Goal: Task Accomplishment & Management: Manage account settings

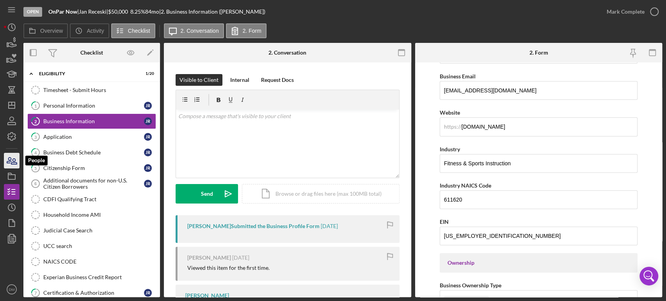
click at [12, 157] on icon "button" at bounding box center [12, 161] width 20 height 20
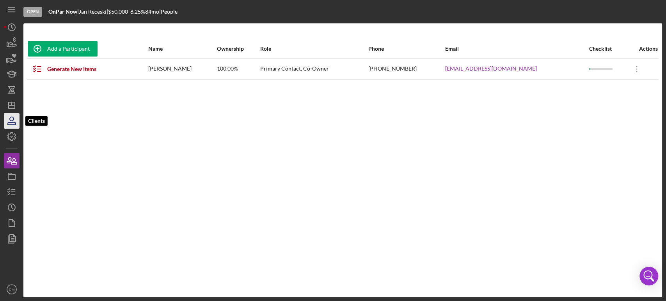
click at [9, 123] on icon "button" at bounding box center [12, 121] width 20 height 20
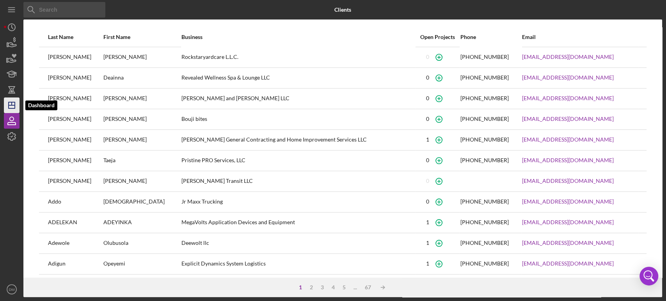
click at [14, 108] on polygon "button" at bounding box center [12, 105] width 6 height 6
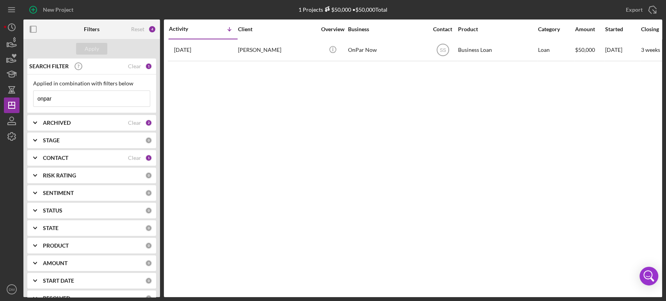
click at [80, 90] on div "Applied in combination with filters below onpar Icon/Menu Close" at bounding box center [91, 93] width 117 height 27
click at [68, 97] on input "onpar" at bounding box center [92, 99] width 116 height 16
type input "o"
type input "[PERSON_NAME]"
click at [62, 155] on b "CONTACT" at bounding box center [55, 158] width 25 height 6
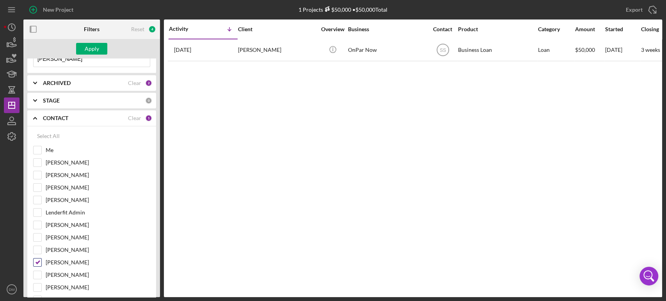
scroll to position [87, 0]
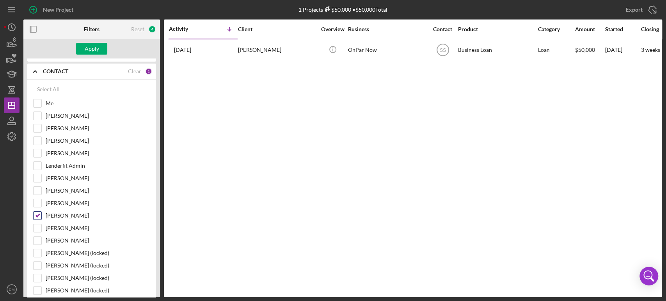
click at [37, 215] on input "[PERSON_NAME]" at bounding box center [38, 216] width 8 height 8
checkbox input "false"
click at [40, 138] on input "[PERSON_NAME]" at bounding box center [38, 141] width 8 height 8
checkbox input "true"
click at [96, 46] on div "Apply" at bounding box center [92, 49] width 14 height 12
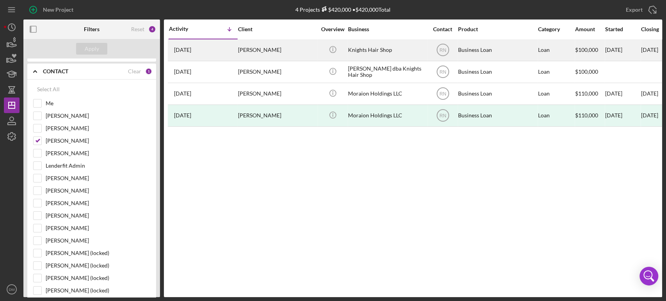
click at [278, 46] on div "[PERSON_NAME]" at bounding box center [277, 50] width 78 height 21
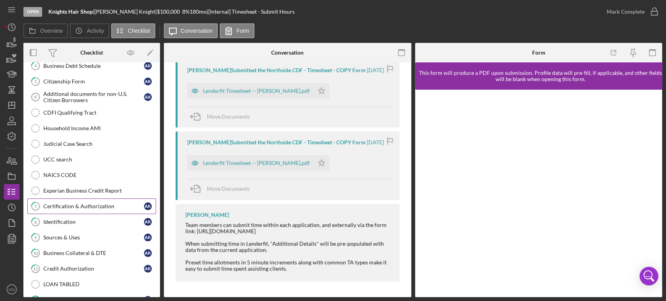
scroll to position [138, 0]
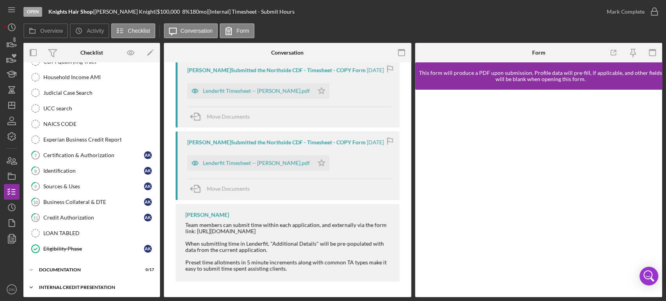
click at [62, 285] on div "Internal Credit Presentation" at bounding box center [94, 287] width 111 height 5
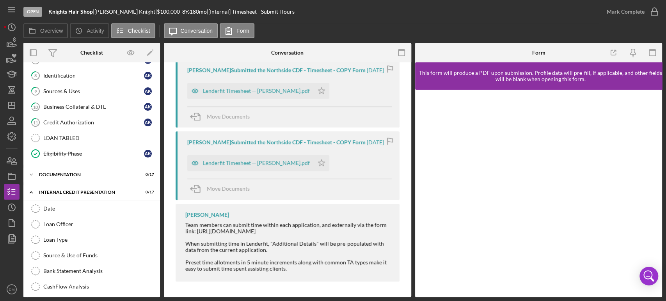
scroll to position [233, 0]
click at [30, 173] on icon "Icon/Expander" at bounding box center [31, 175] width 16 height 16
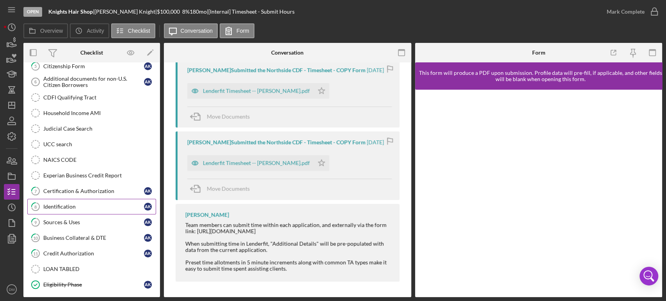
scroll to position [0, 0]
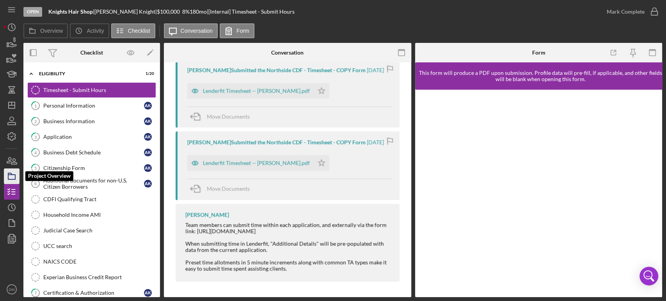
click at [8, 178] on rect "button" at bounding box center [11, 177] width 7 height 5
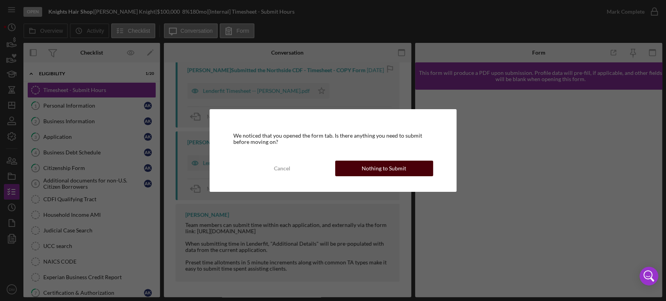
click at [390, 170] on div "Nothing to Submit" at bounding box center [384, 169] width 44 height 16
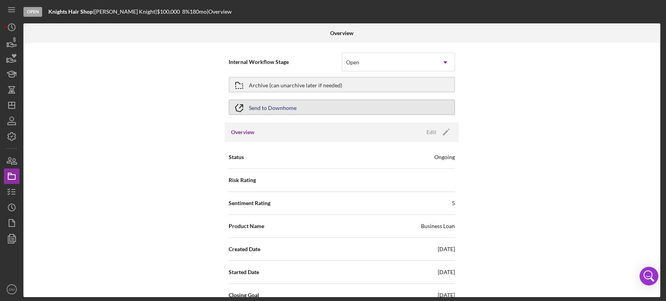
click at [270, 106] on div "Send to Downhome" at bounding box center [273, 107] width 48 height 14
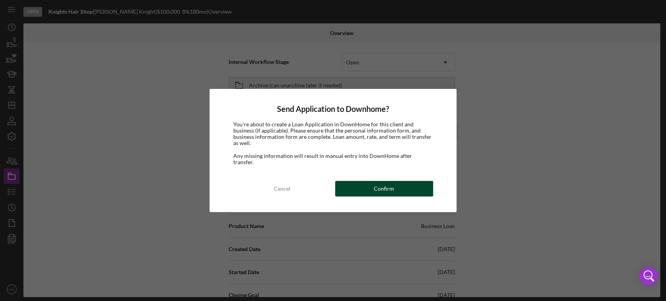
click at [374, 183] on button "Confirm" at bounding box center [384, 189] width 98 height 16
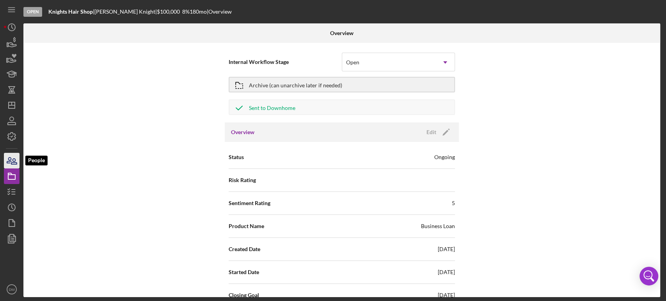
click at [16, 162] on icon "button" at bounding box center [12, 161] width 20 height 20
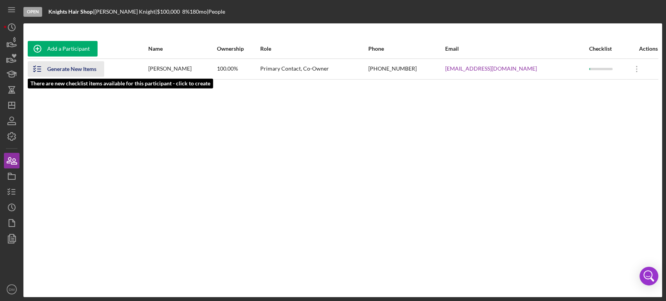
click at [86, 74] on div "Generate New Items" at bounding box center [71, 69] width 49 height 16
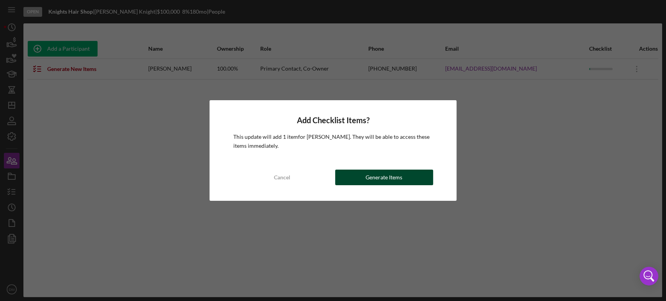
click at [393, 178] on div "Generate Items" at bounding box center [384, 178] width 37 height 16
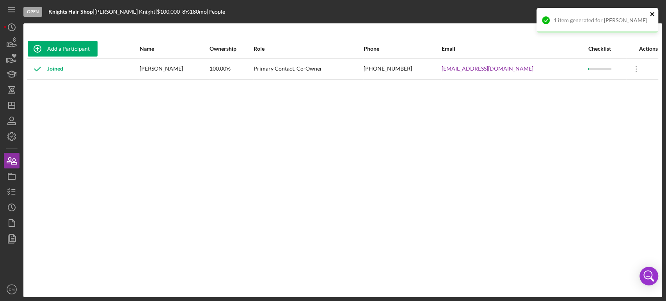
click at [652, 13] on icon "close" at bounding box center [652, 14] width 5 height 6
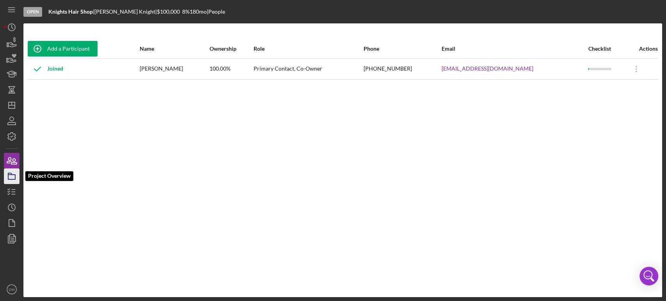
click at [15, 174] on icon "button" at bounding box center [12, 177] width 20 height 20
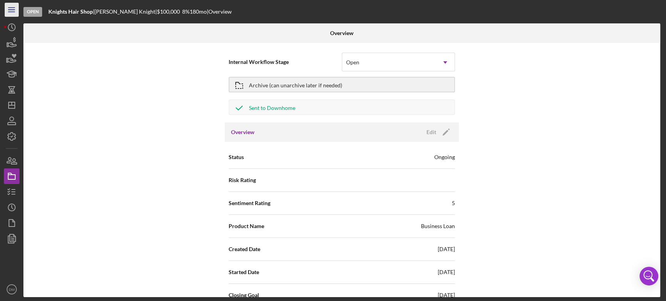
click at [12, 6] on icon "Icon/Menu" at bounding box center [12, 10] width 18 height 18
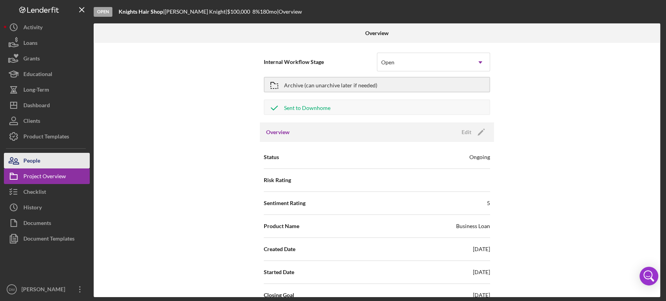
click at [30, 160] on div "People" at bounding box center [31, 162] width 17 height 18
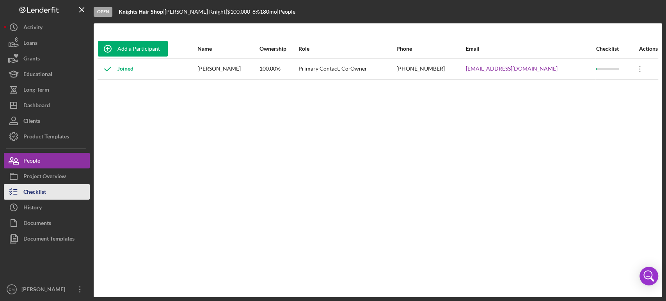
click at [34, 193] on div "Checklist" at bounding box center [34, 193] width 23 height 18
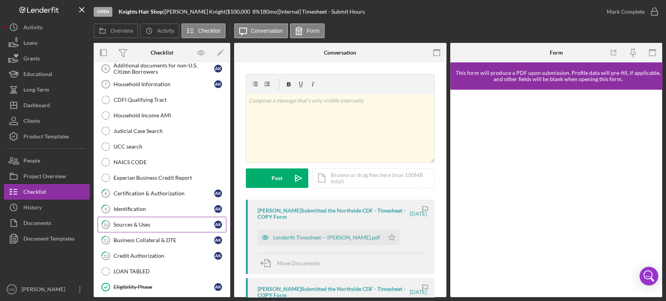
scroll to position [130, 0]
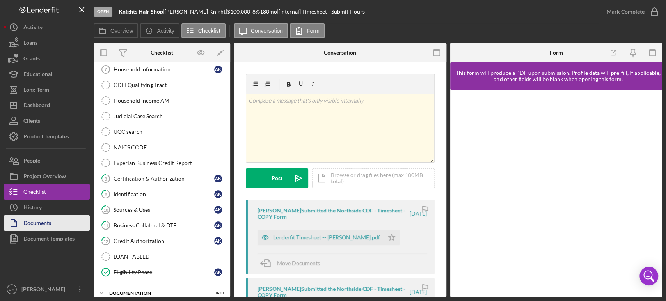
click at [39, 219] on div "Documents" at bounding box center [37, 224] width 28 height 18
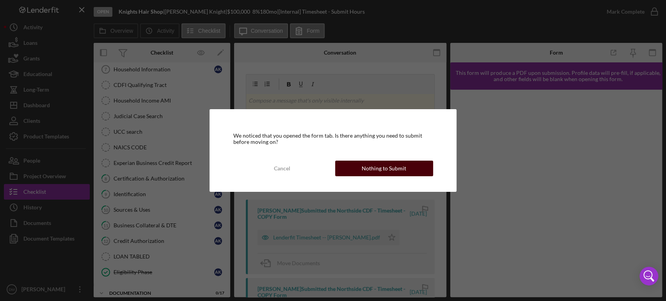
click at [384, 167] on div "Nothing to Submit" at bounding box center [384, 169] width 44 height 16
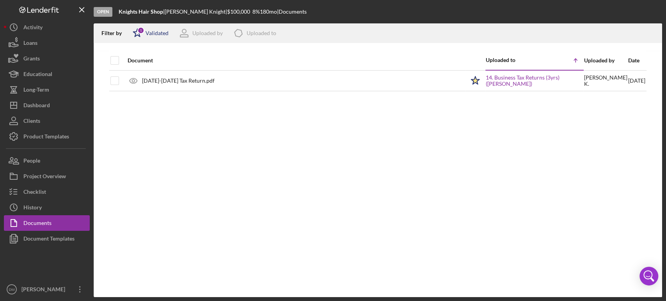
click at [151, 34] on div "Validated" at bounding box center [157, 33] width 23 height 6
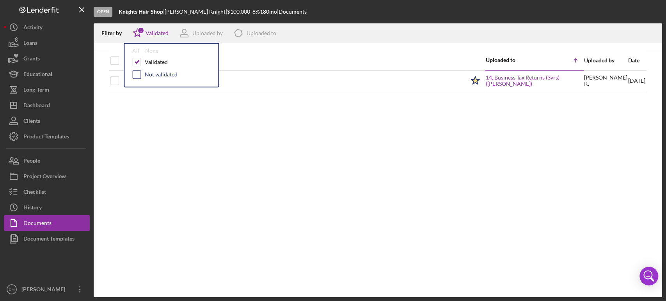
click at [133, 74] on input "checkbox" at bounding box center [137, 75] width 8 height 8
checkbox input "true"
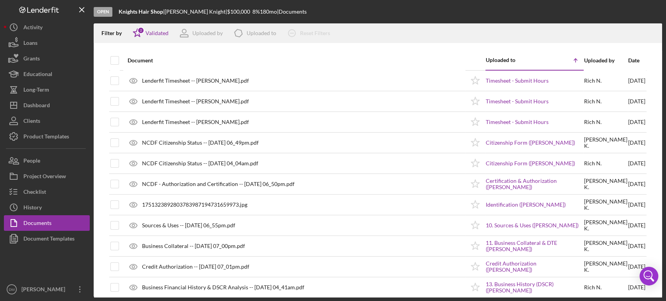
click at [327, 51] on th "Document" at bounding box center [294, 61] width 342 height 20
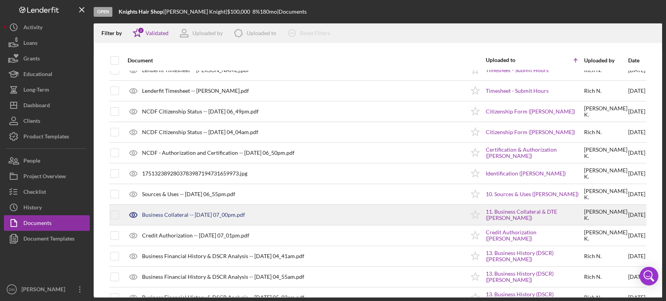
scroll to position [69, 0]
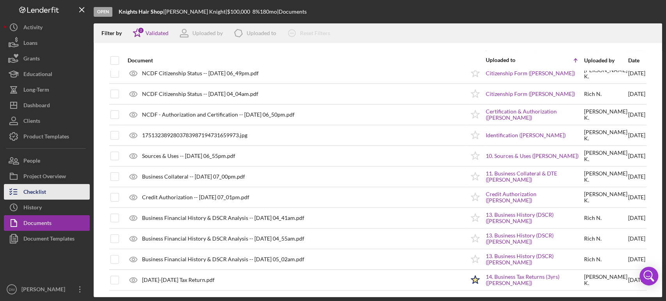
click at [41, 187] on div "Checklist" at bounding box center [34, 193] width 23 height 18
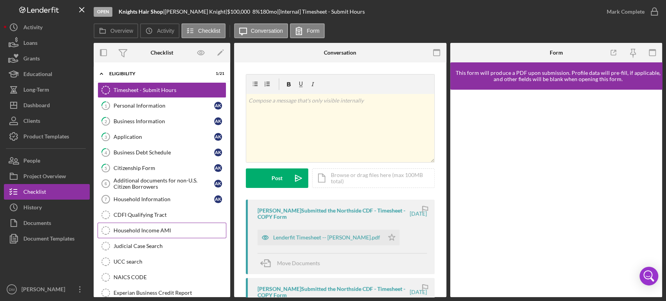
click at [165, 230] on div "Household Income AMI" at bounding box center [170, 231] width 112 height 6
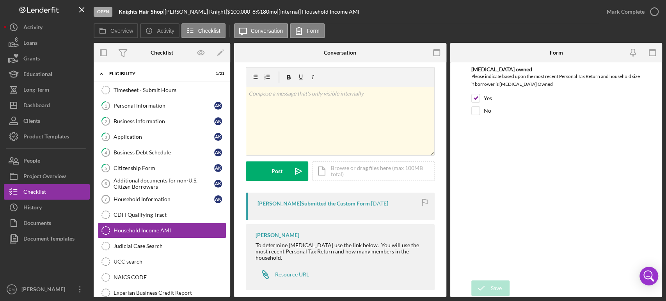
scroll to position [9, 0]
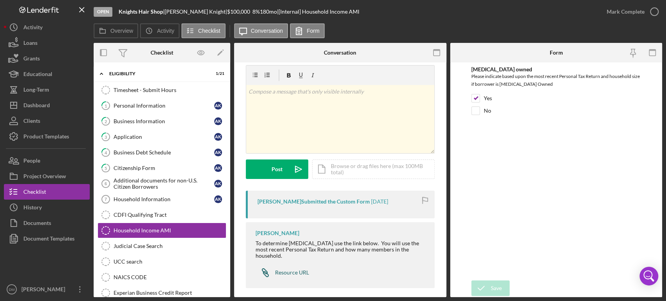
click at [294, 270] on div "Resource URL" at bounding box center [292, 273] width 34 height 6
